Goal: Check status: Check status

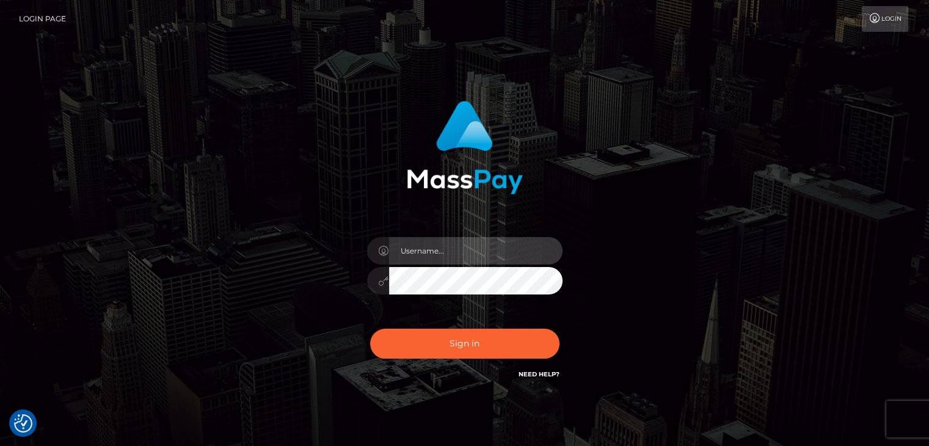
click at [430, 250] on input "text" at bounding box center [475, 250] width 173 height 27
type input "[PERSON_NAME]"
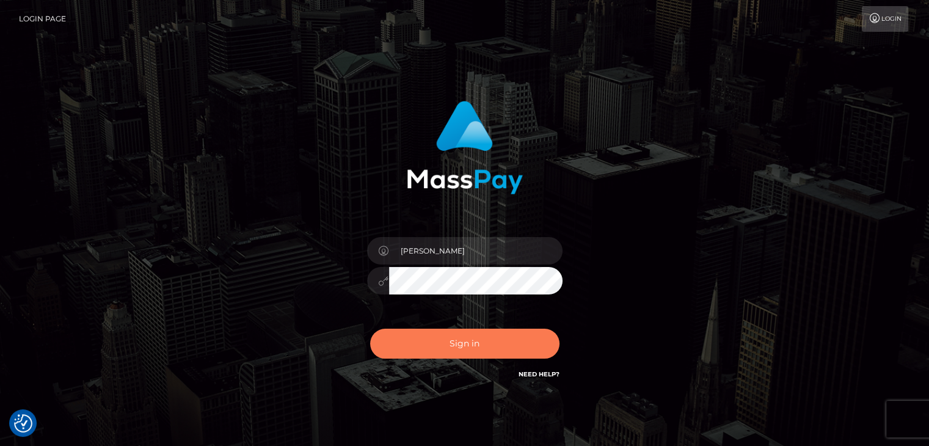
click at [491, 337] on button "Sign in" at bounding box center [464, 344] width 189 height 30
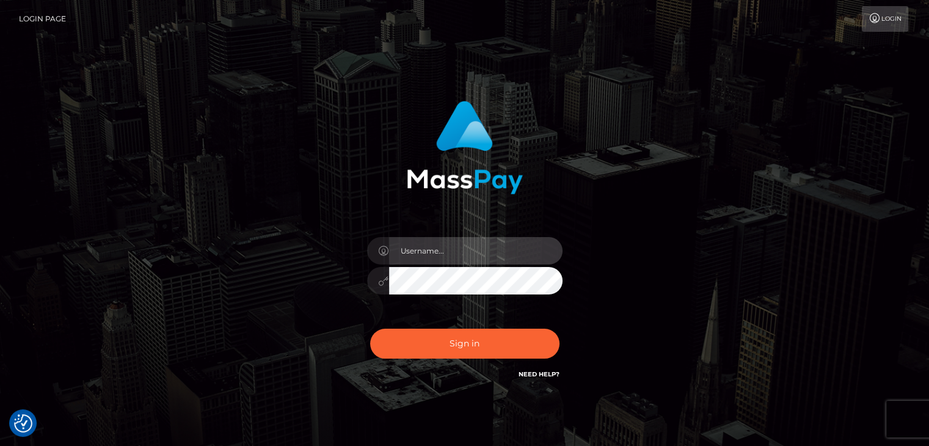
type input "[PERSON_NAME]"
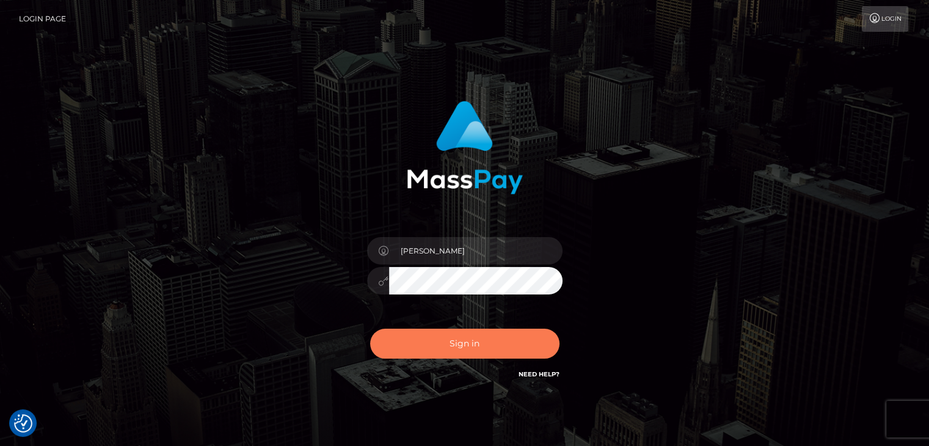
click at [465, 335] on button "Sign in" at bounding box center [464, 344] width 189 height 30
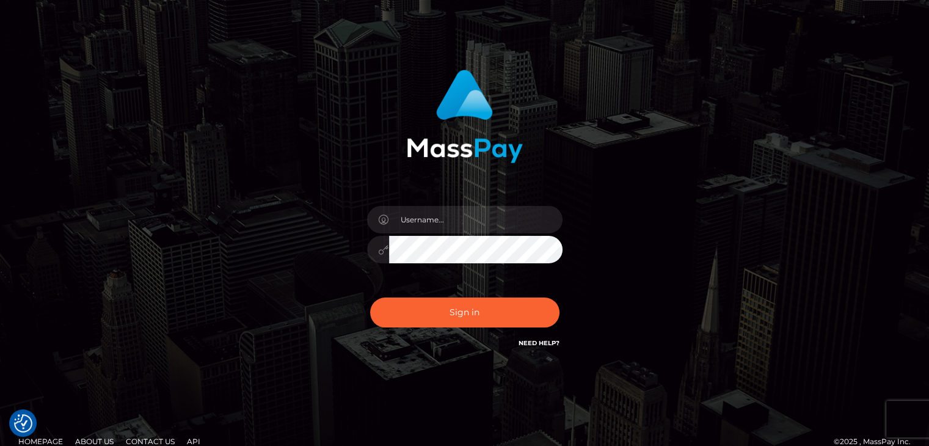
scroll to position [48, 0]
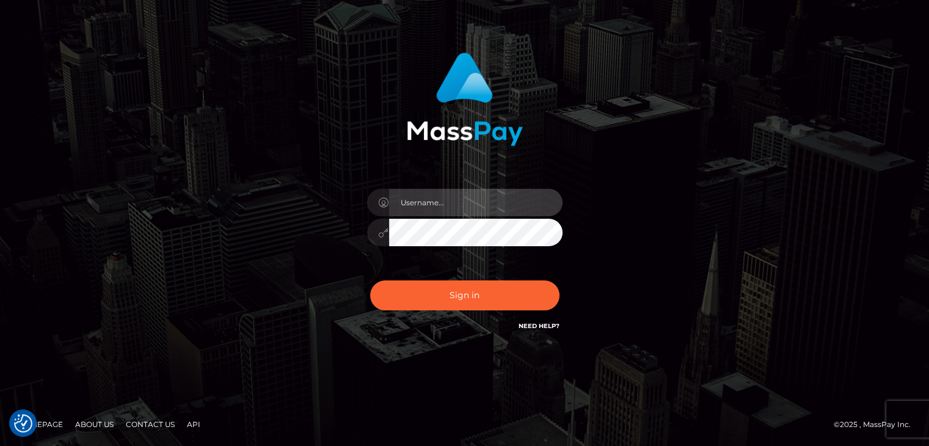
type input "[PERSON_NAME]"
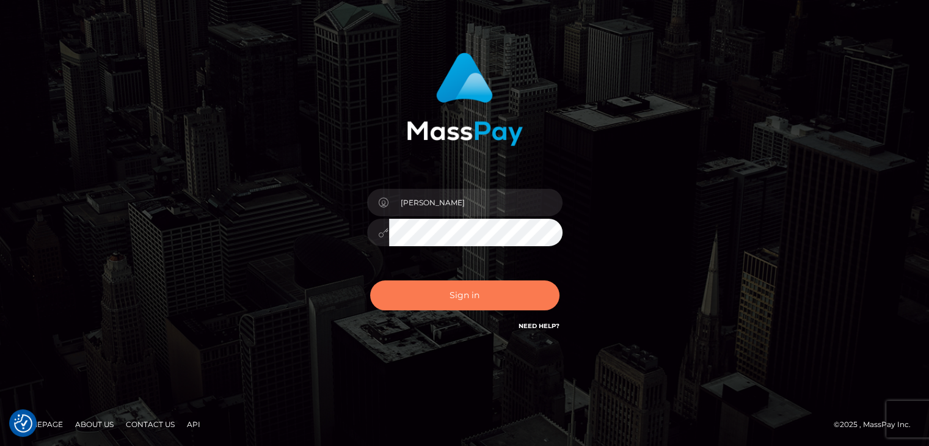
click at [489, 300] on button "Sign in" at bounding box center [464, 295] width 189 height 30
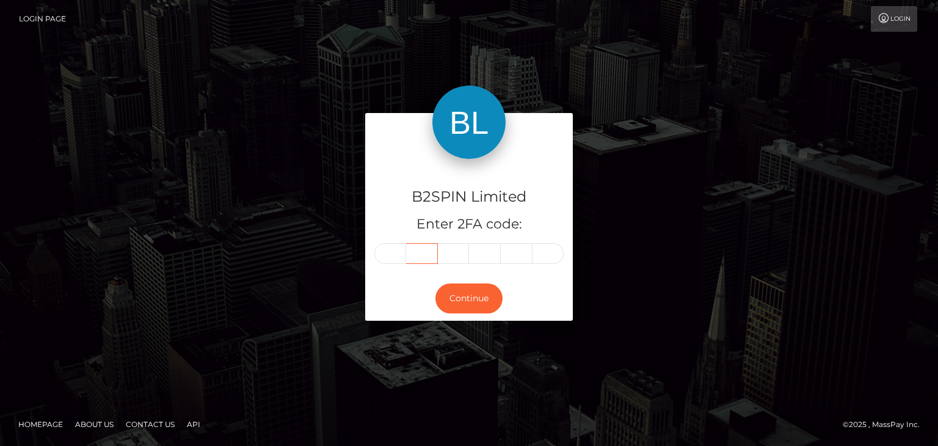
click at [404, 251] on div at bounding box center [468, 253] width 189 height 21
click at [398, 248] on input "text" at bounding box center [390, 253] width 32 height 21
paste input "8"
type input "8"
type input "5"
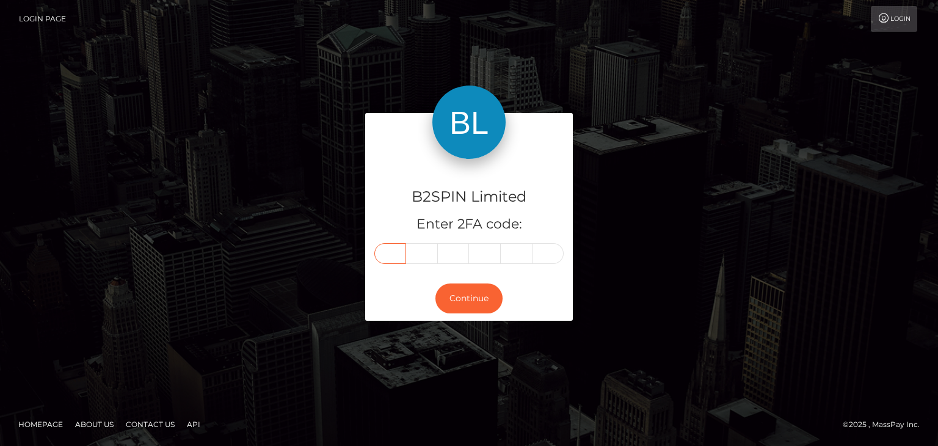
type input "8"
type input "2"
type input "6"
click at [457, 296] on button "Continue" at bounding box center [468, 298] width 67 height 30
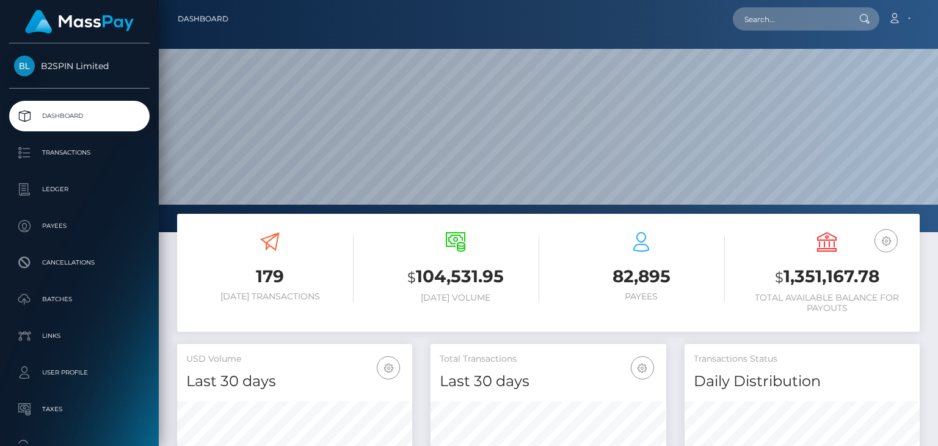
scroll to position [216, 234]
click at [782, 266] on h3 "$ 1,351,167.78" at bounding box center [826, 276] width 167 height 25
copy h3 "1,351,167.78"
